Goal: Task Accomplishment & Management: Complete application form

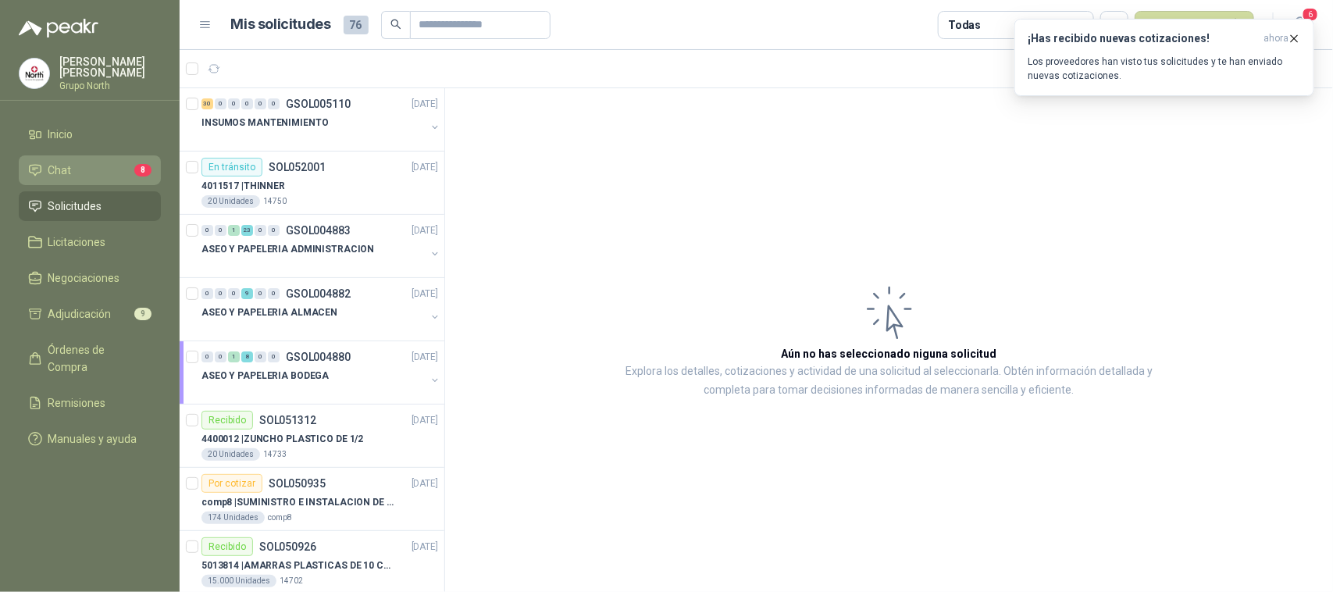
click at [102, 166] on li "Chat 8" at bounding box center [89, 170] width 123 height 17
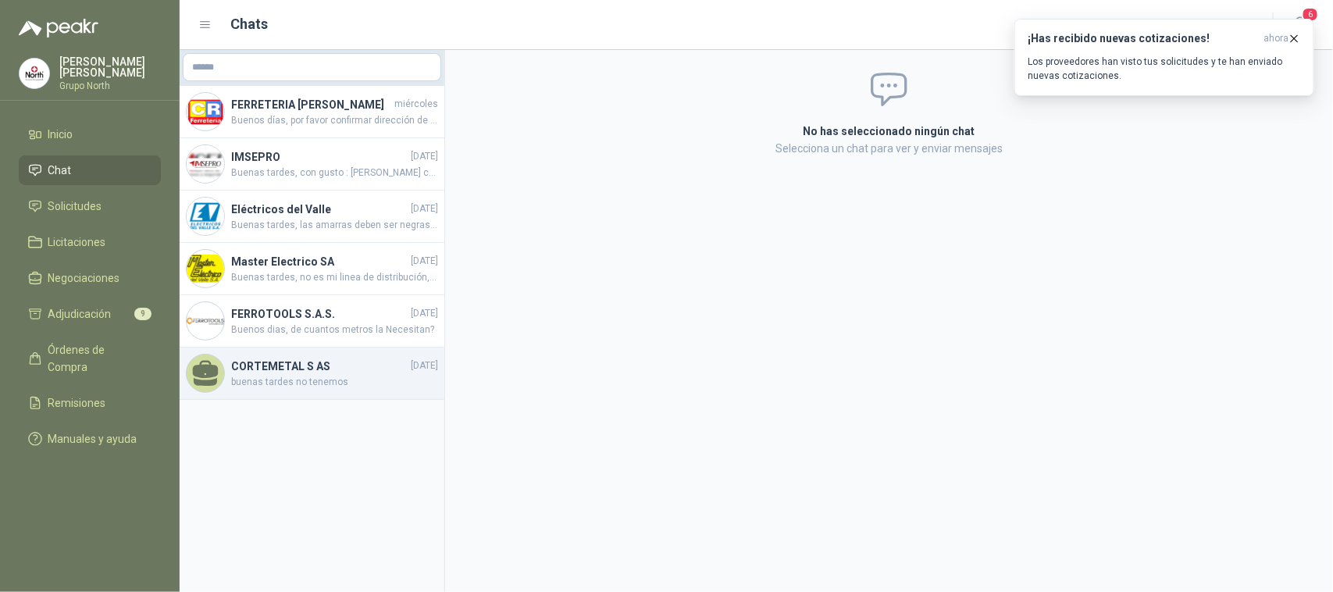
click at [272, 387] on span "buenas tardes no tenemos" at bounding box center [334, 382] width 207 height 15
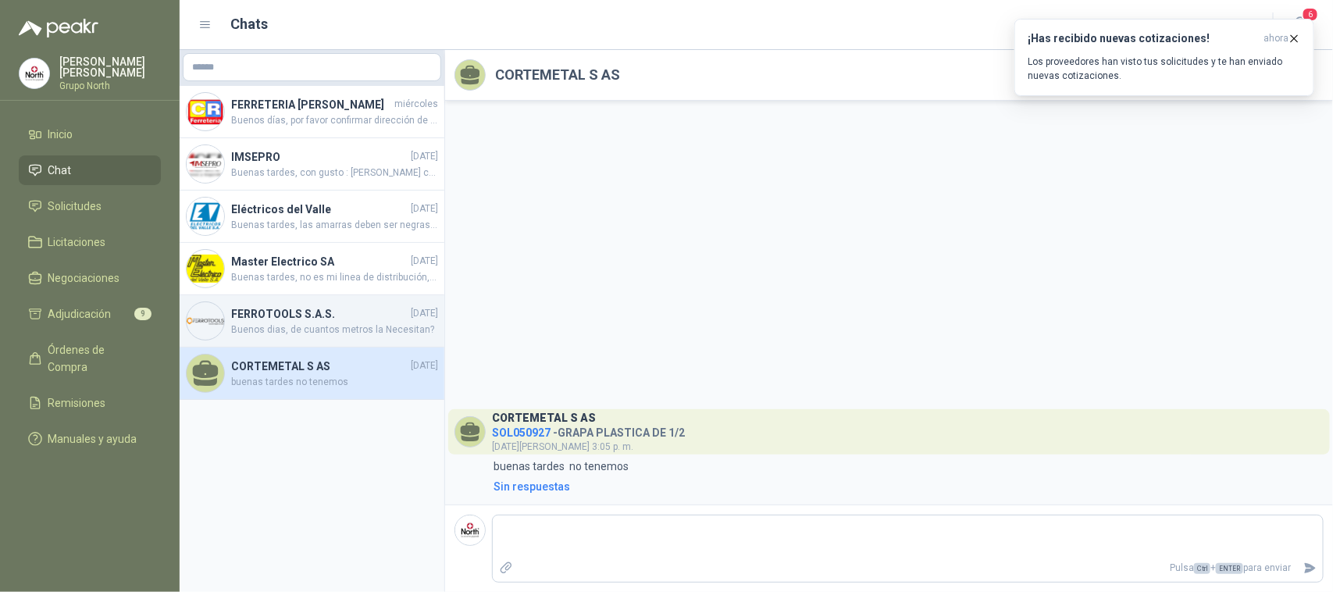
click at [328, 323] on h4 "FERROTOOLS S.A.S." at bounding box center [319, 313] width 177 height 17
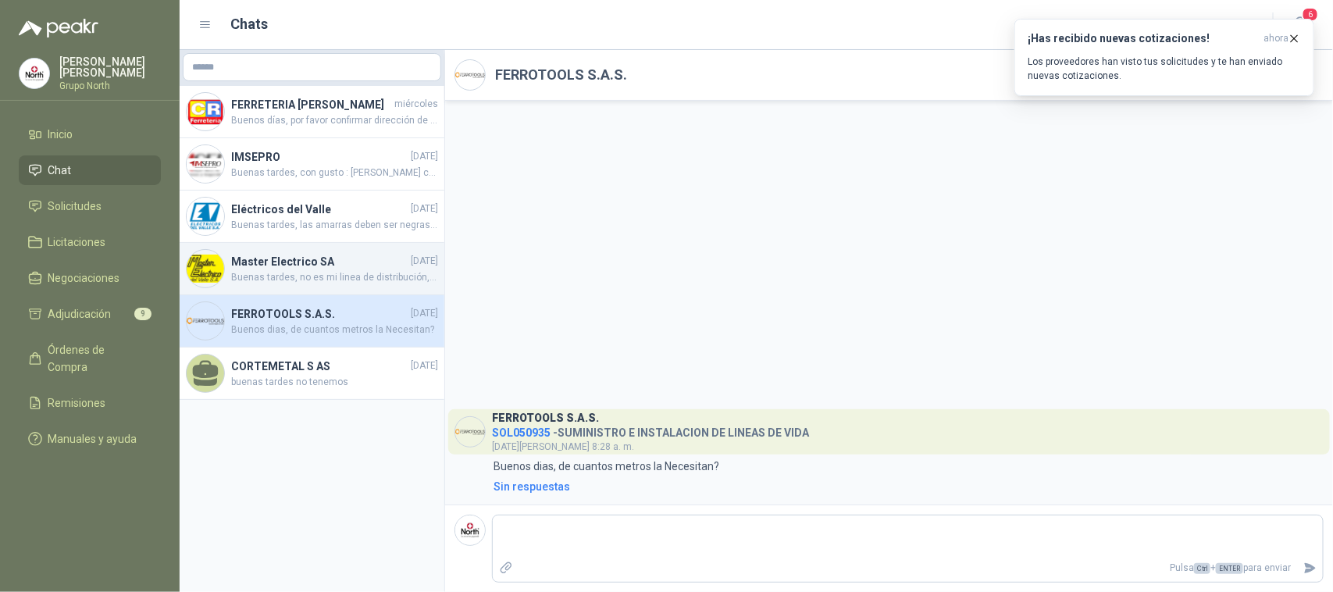
click at [323, 270] on h4 "Master Electrico SA" at bounding box center [319, 261] width 177 height 17
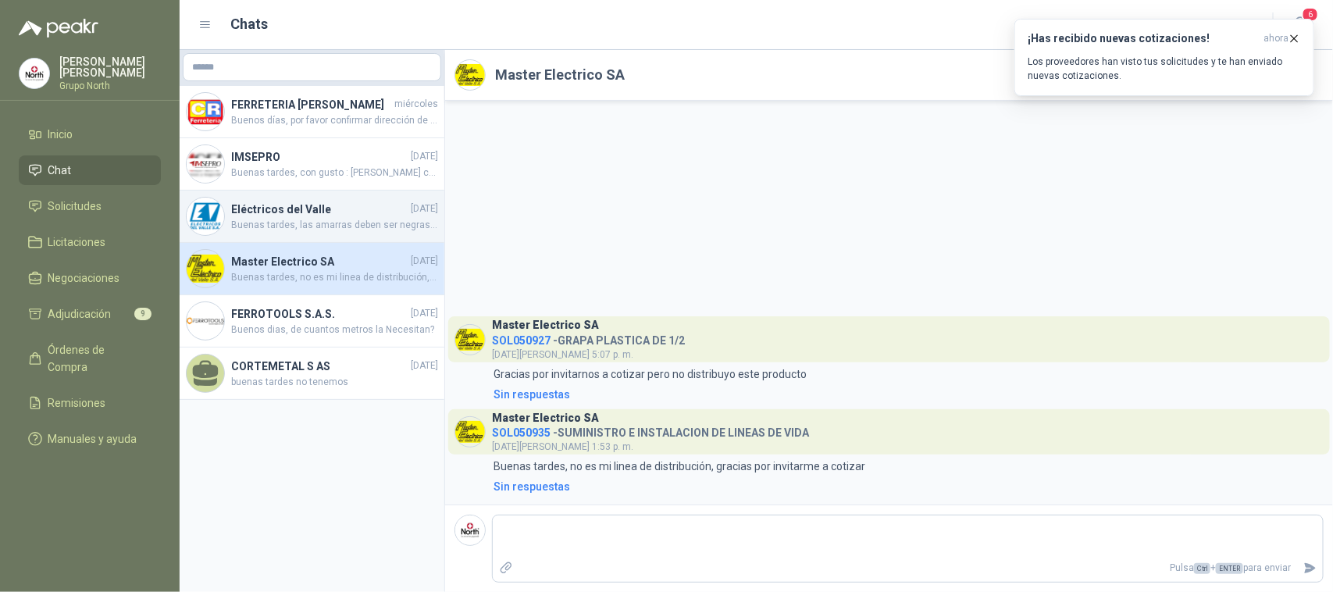
click at [315, 227] on span "Buenas tardes, las amarras deben ser negras, por favor confirmar que la entrega…" at bounding box center [334, 225] width 207 height 15
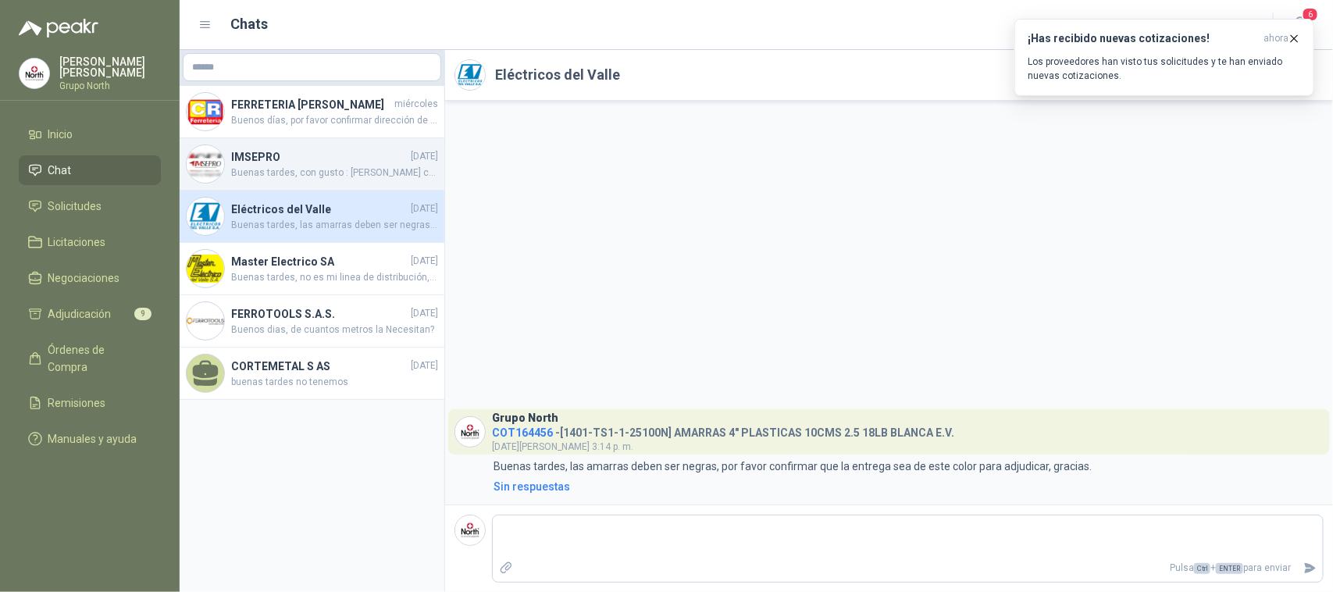
click at [303, 166] on h4 "IMSEPRO" at bounding box center [319, 156] width 177 height 17
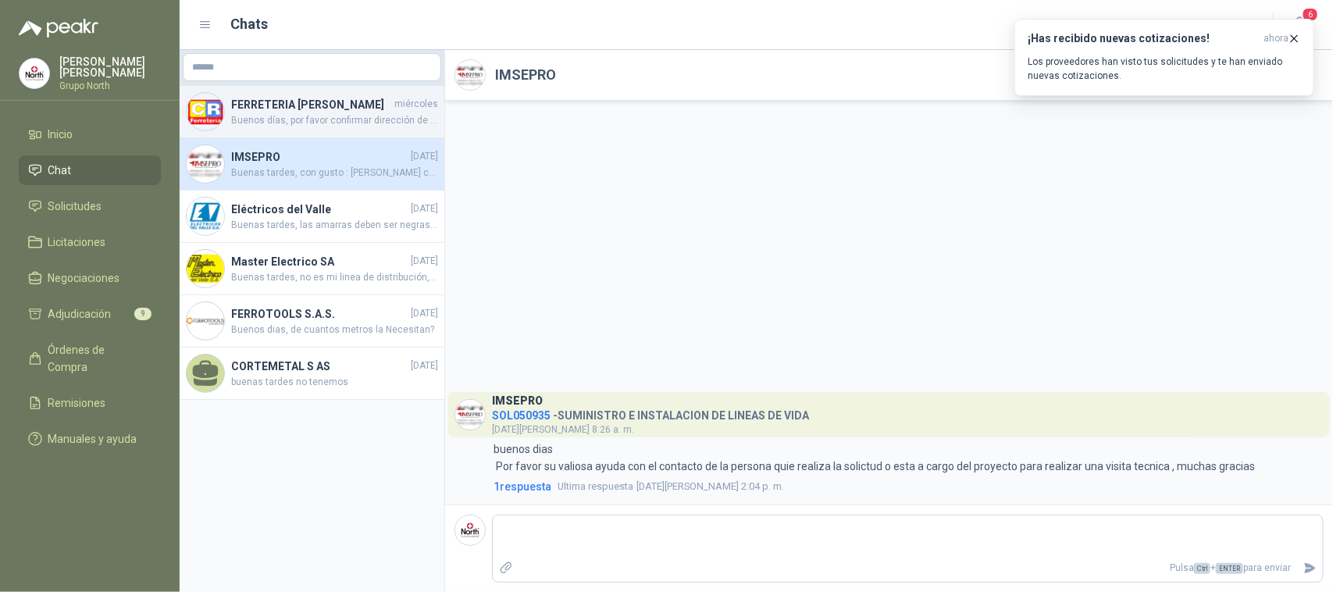
click at [303, 113] on h4 "FERRETERIA [PERSON_NAME]" at bounding box center [311, 104] width 160 height 17
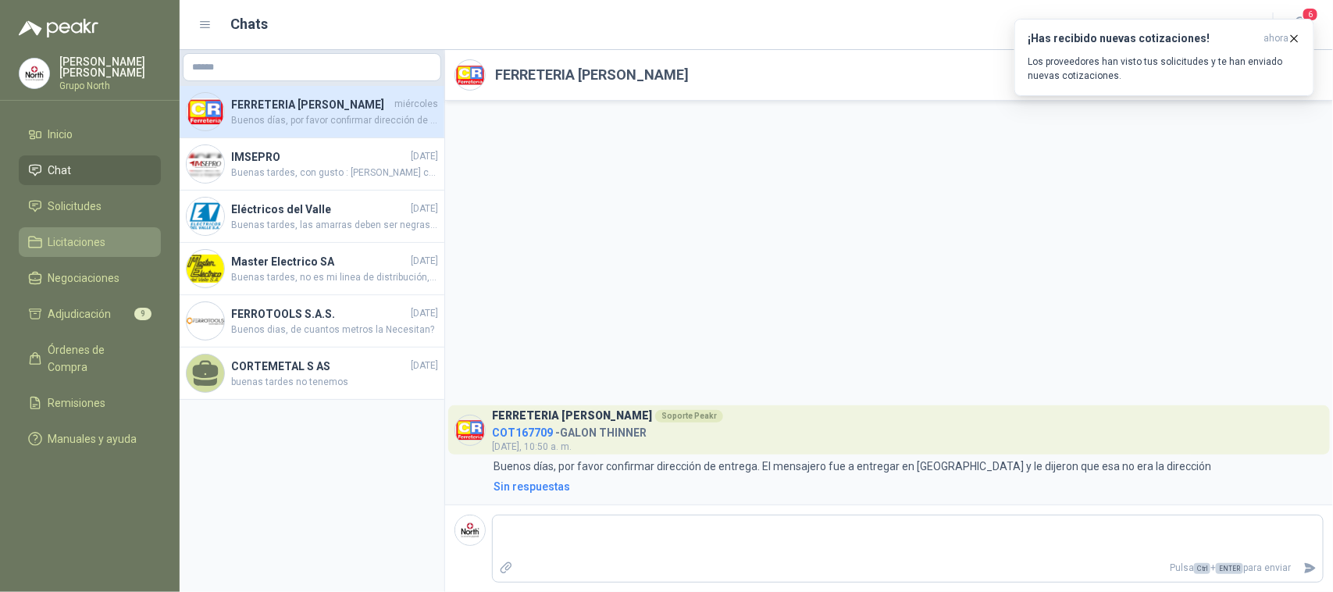
click at [115, 238] on li "Licitaciones" at bounding box center [89, 242] width 123 height 17
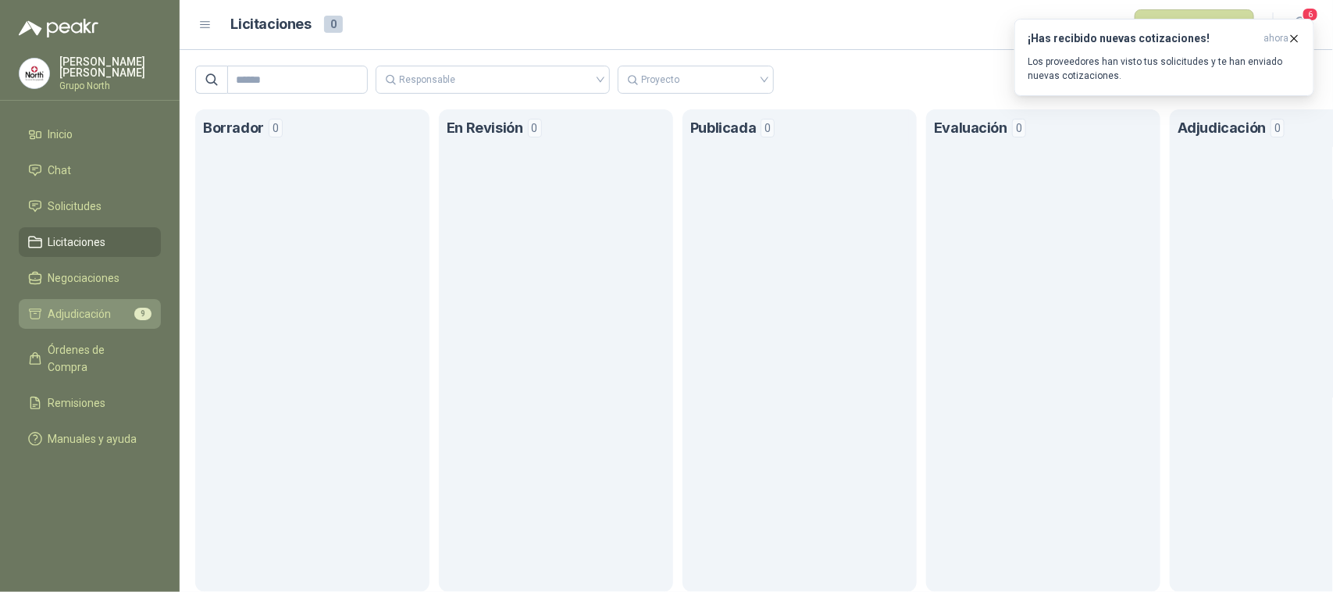
click at [87, 301] on link "Adjudicación 9" at bounding box center [90, 314] width 142 height 30
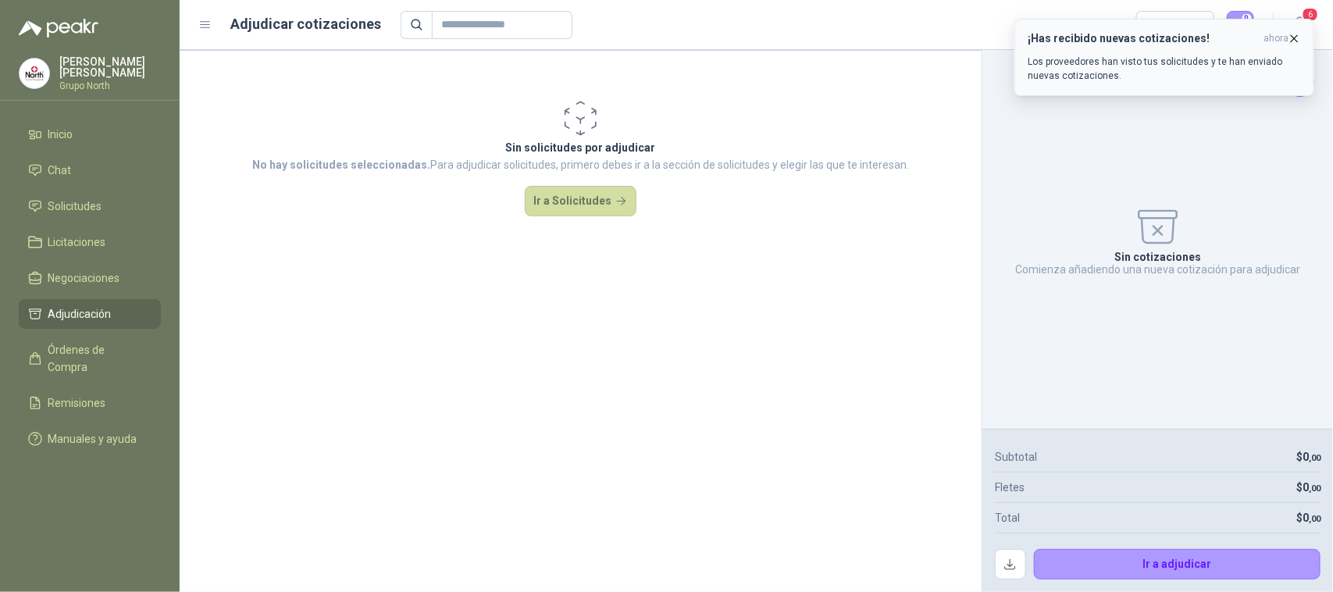
click at [1301, 39] on icon "button" at bounding box center [1294, 38] width 13 height 13
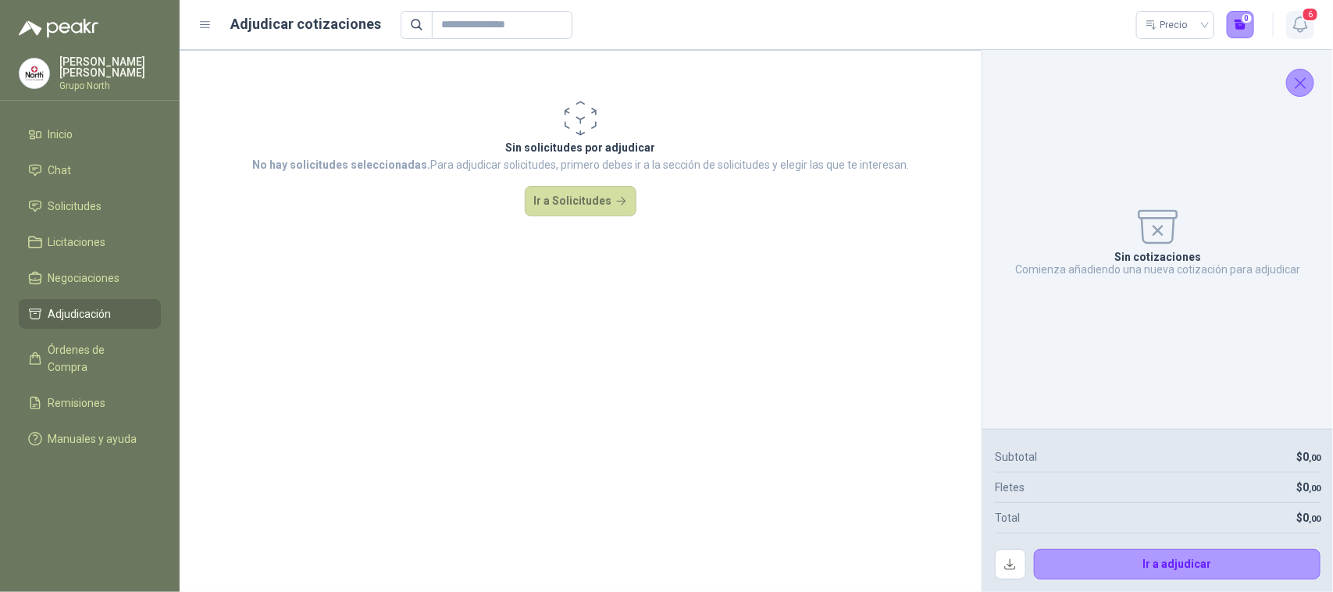
click at [1309, 16] on span "6" at bounding box center [1310, 14] width 17 height 15
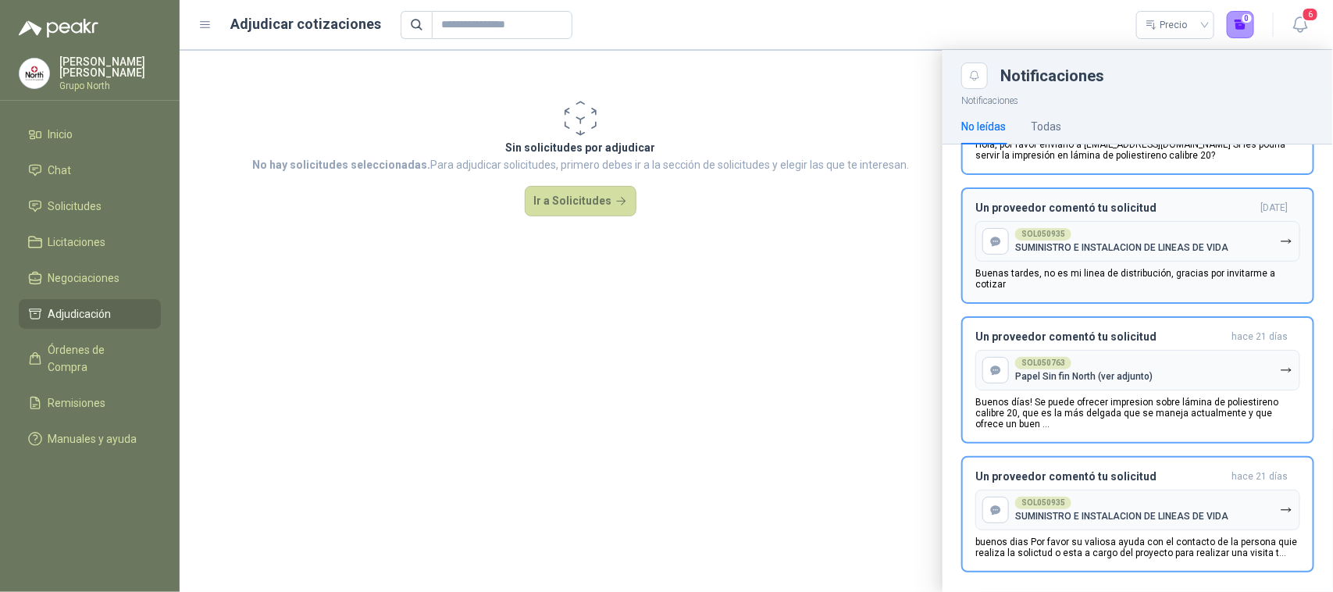
scroll to position [294, 0]
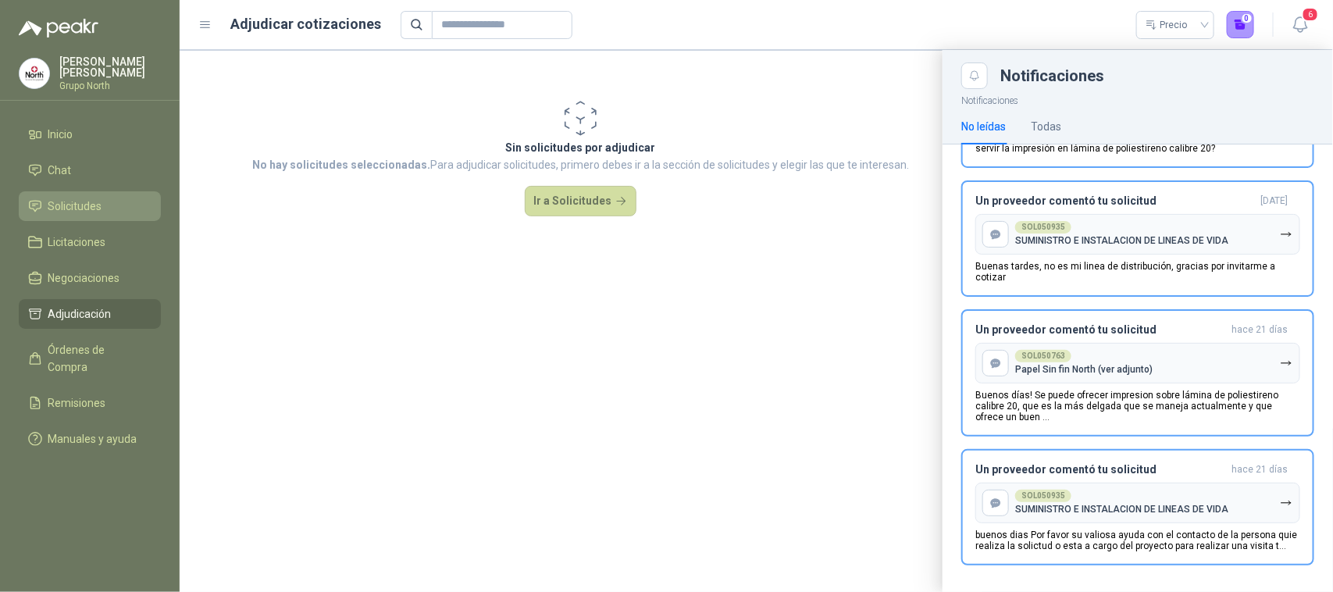
click at [98, 209] on span "Solicitudes" at bounding box center [75, 206] width 54 height 17
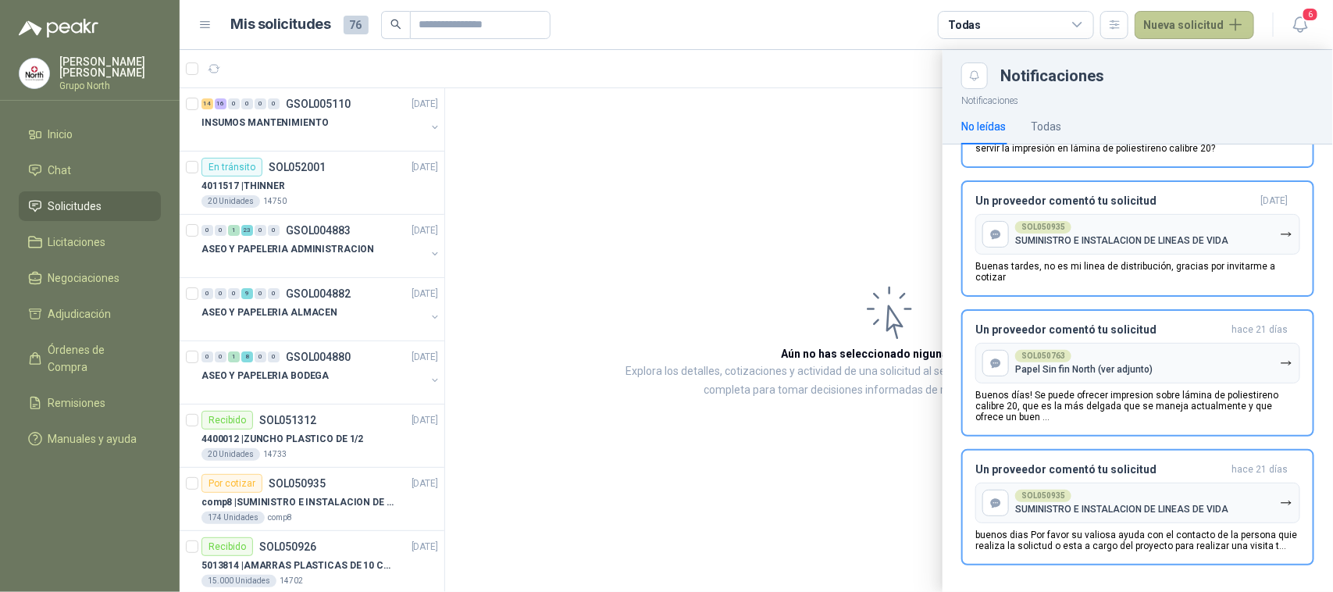
click at [1240, 26] on button "Nueva solicitud" at bounding box center [1194, 25] width 119 height 28
click at [1200, 84] on link "Solicitud grupal" at bounding box center [1213, 89] width 133 height 27
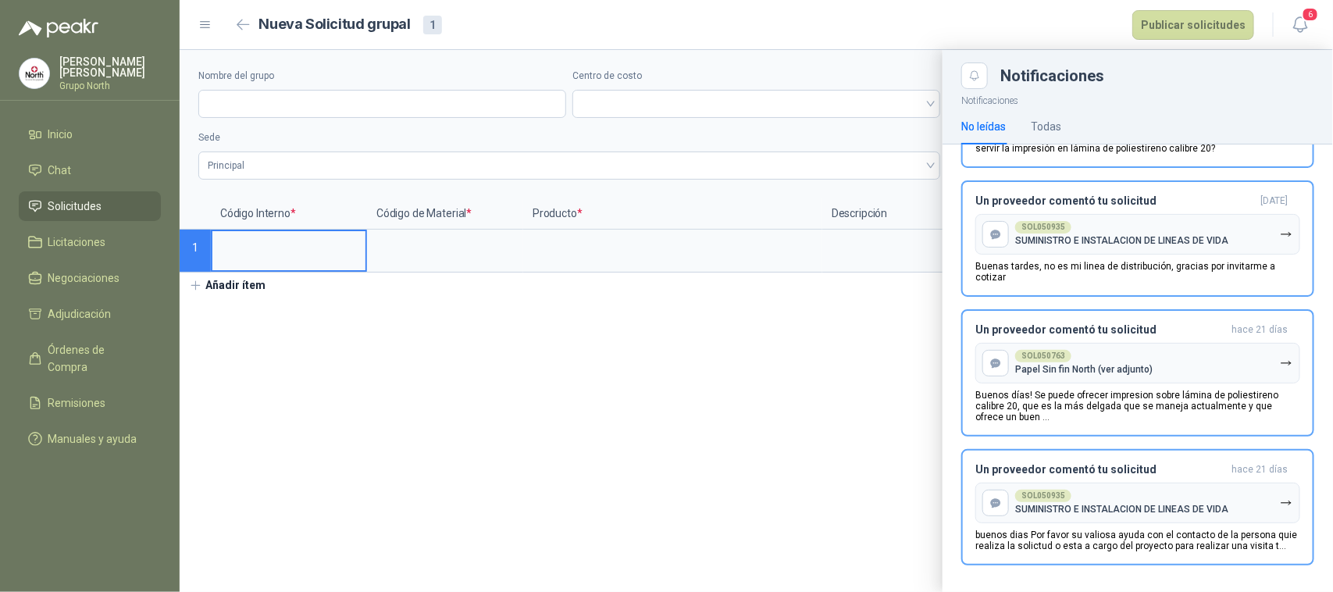
click at [259, 100] on div at bounding box center [757, 321] width 1154 height 542
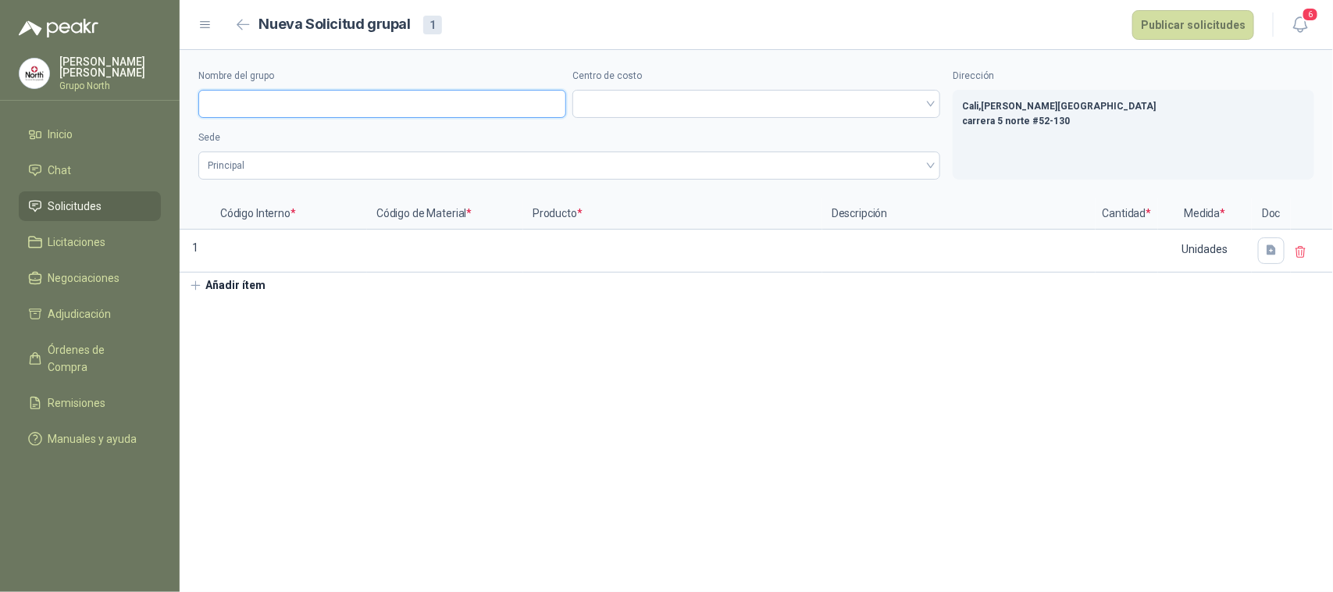
click at [411, 102] on input "Nombre del grupo" at bounding box center [382, 104] width 368 height 28
drag, startPoint x: 251, startPoint y: 102, endPoint x: 383, endPoint y: 98, distance: 132.1
click at [383, 98] on input "**********" at bounding box center [382, 104] width 368 height 28
click at [639, 102] on span at bounding box center [756, 103] width 349 height 23
type input "**********"
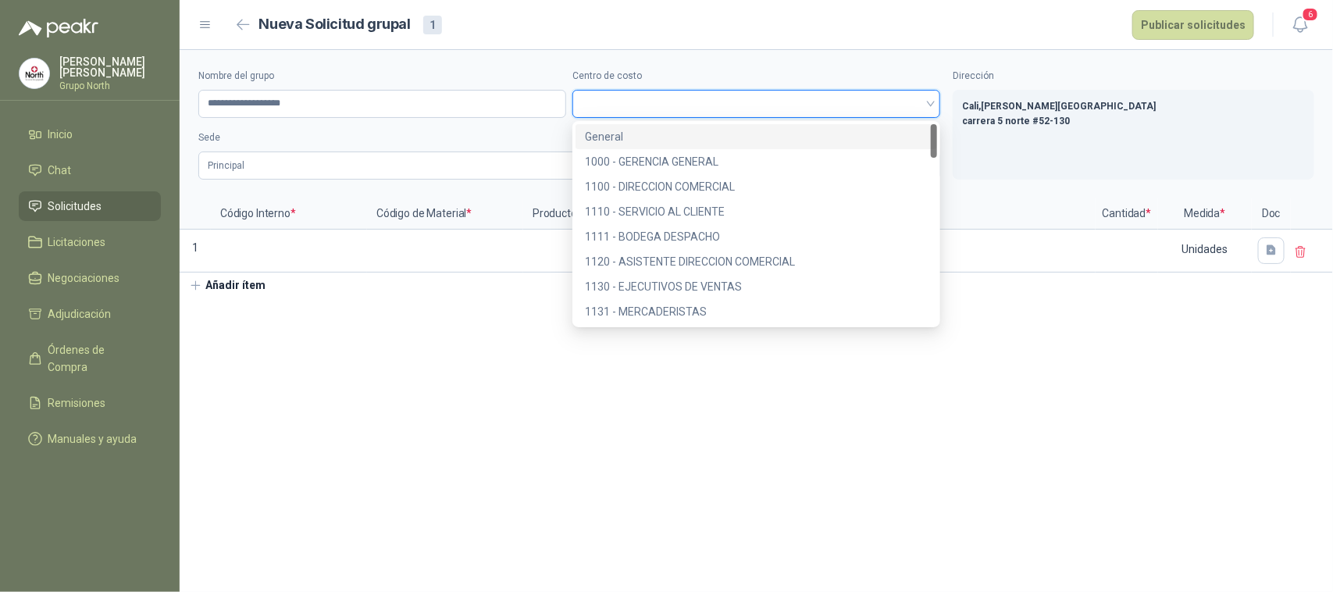
click at [639, 102] on span at bounding box center [756, 103] width 349 height 23
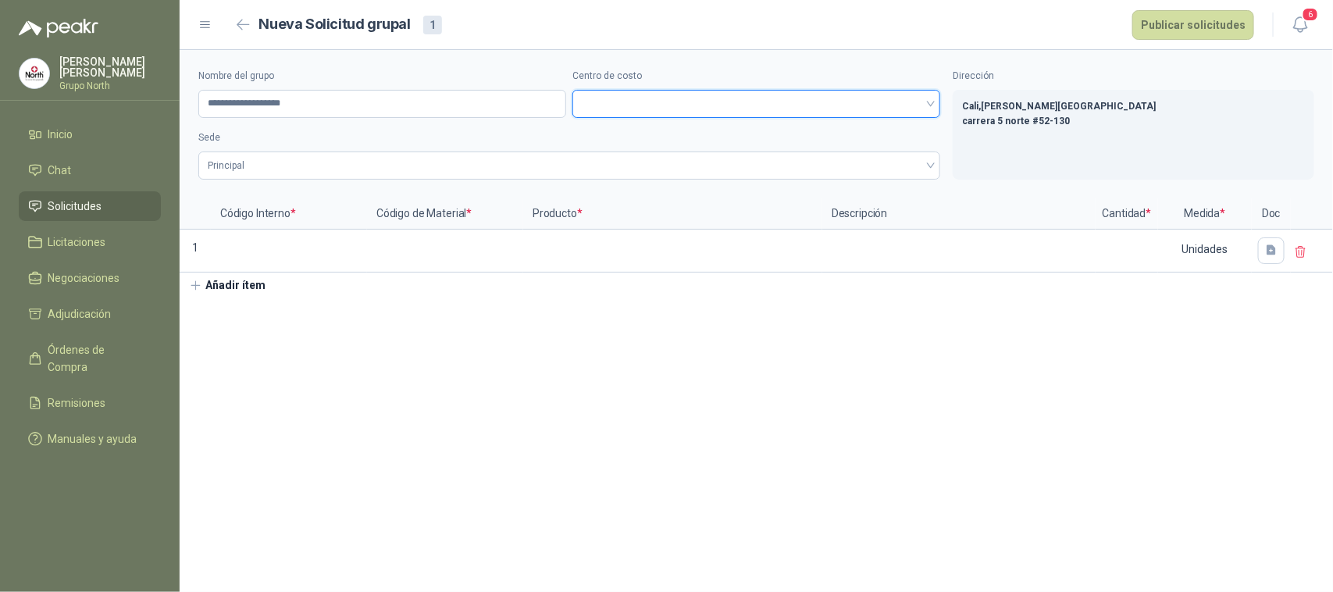
click at [777, 99] on span at bounding box center [756, 103] width 349 height 23
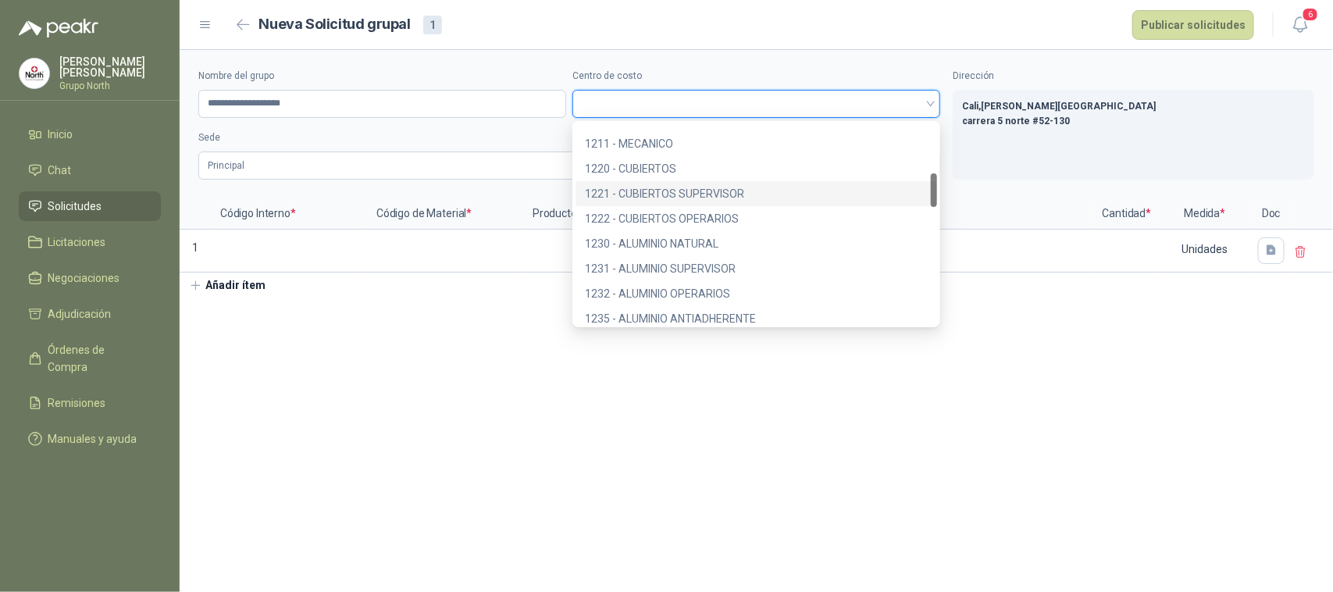
scroll to position [195, 0]
click at [626, 216] on div "1210 - TALLER" at bounding box center [756, 216] width 343 height 17
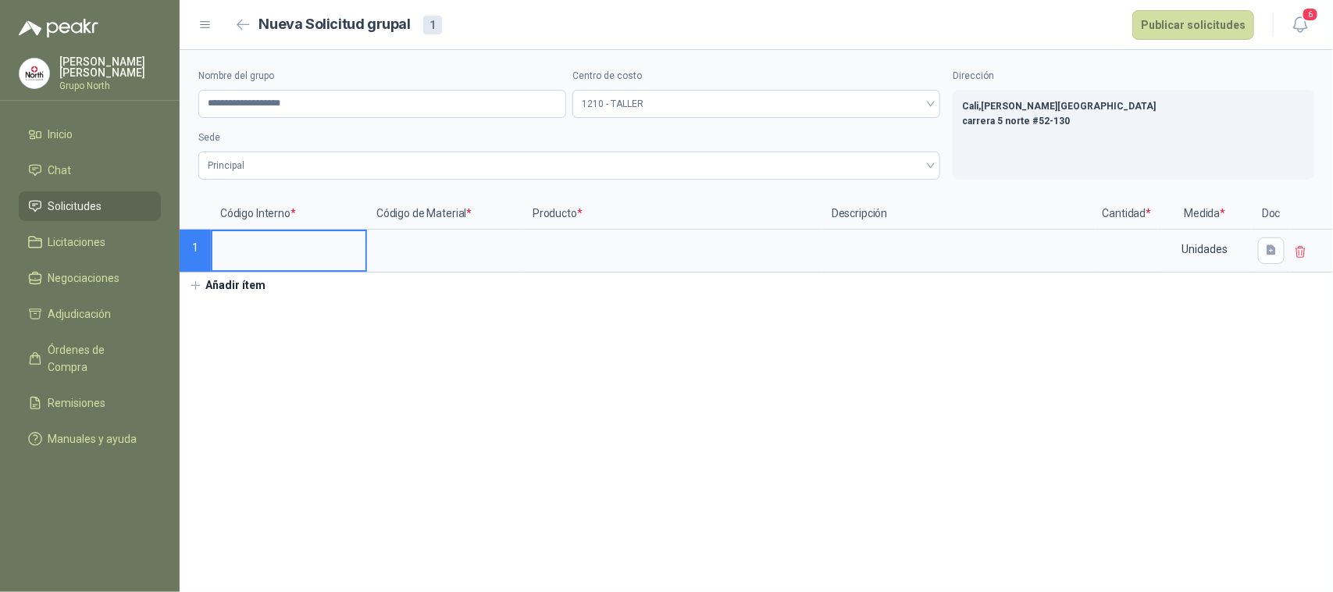
click at [262, 246] on input at bounding box center [288, 246] width 153 height 30
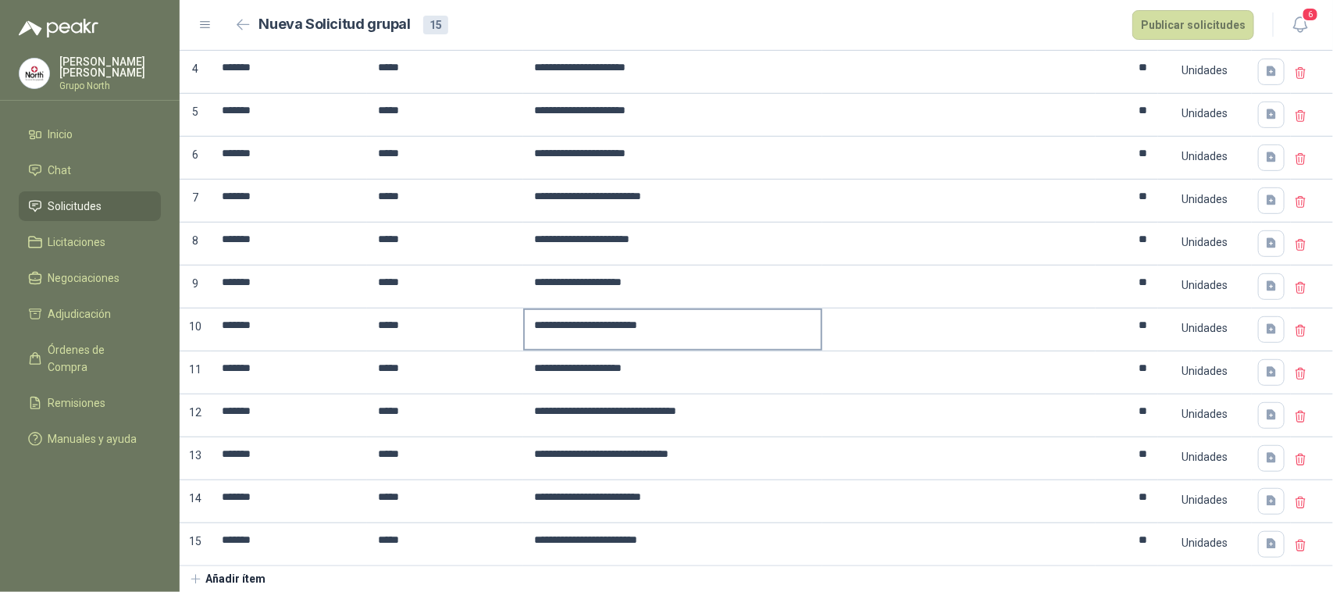
scroll to position [315, 0]
click at [1200, 17] on button "Publicar solicitudes" at bounding box center [1193, 25] width 122 height 30
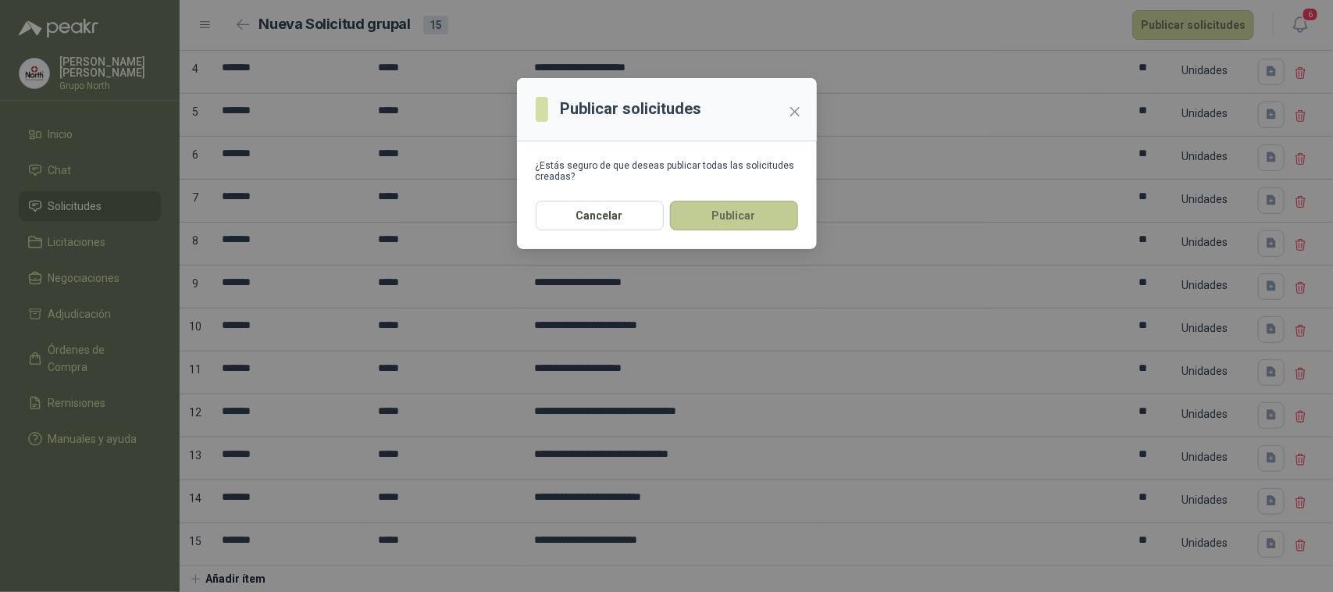
click at [732, 209] on button "Publicar" at bounding box center [734, 216] width 128 height 30
